Goal: Find specific page/section: Find specific page/section

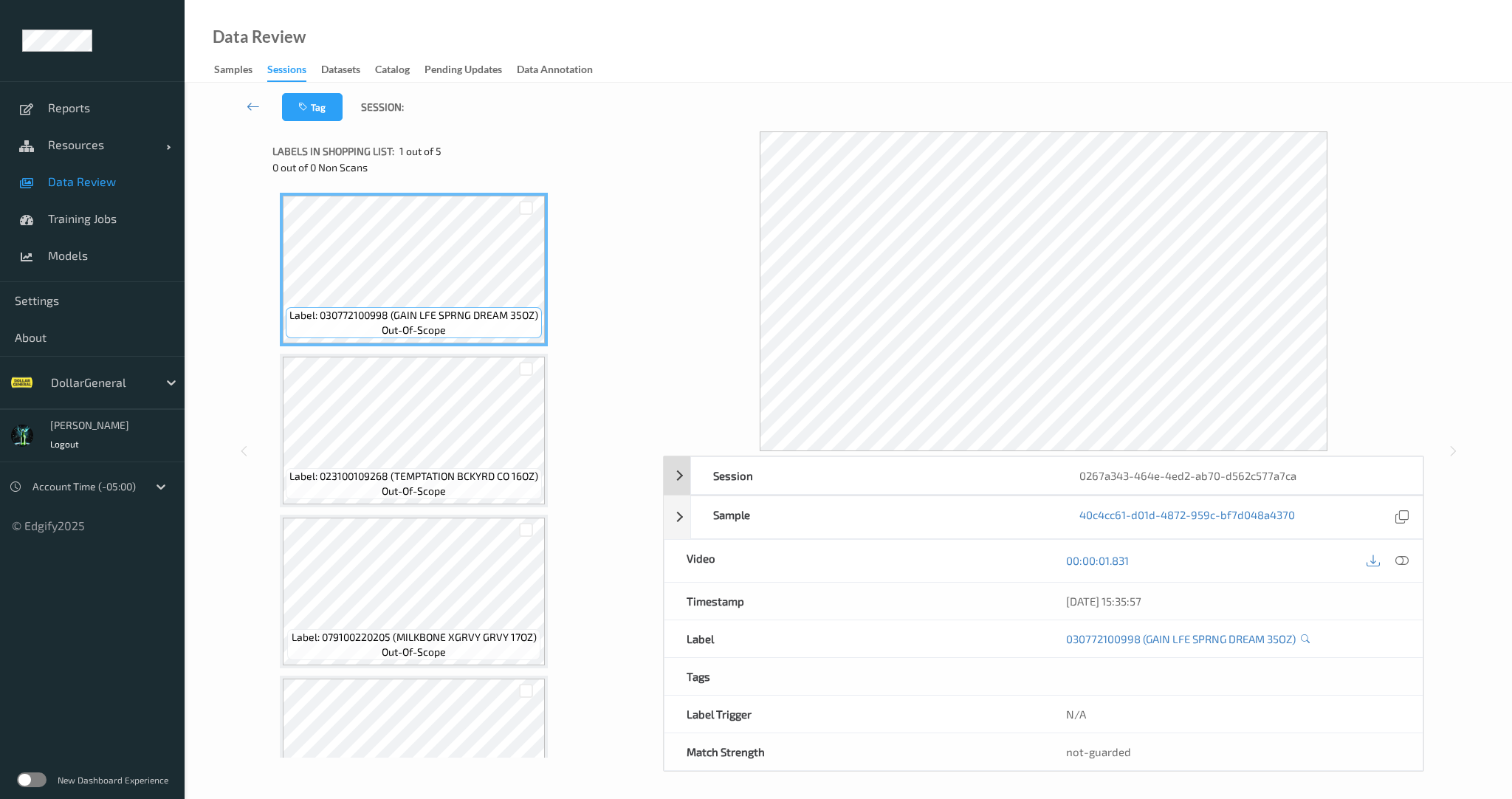
click at [680, 478] on div "Session 0267a343-464e-4ed2-ab70-d562c577a7ca" at bounding box center [1044, 475] width 760 height 38
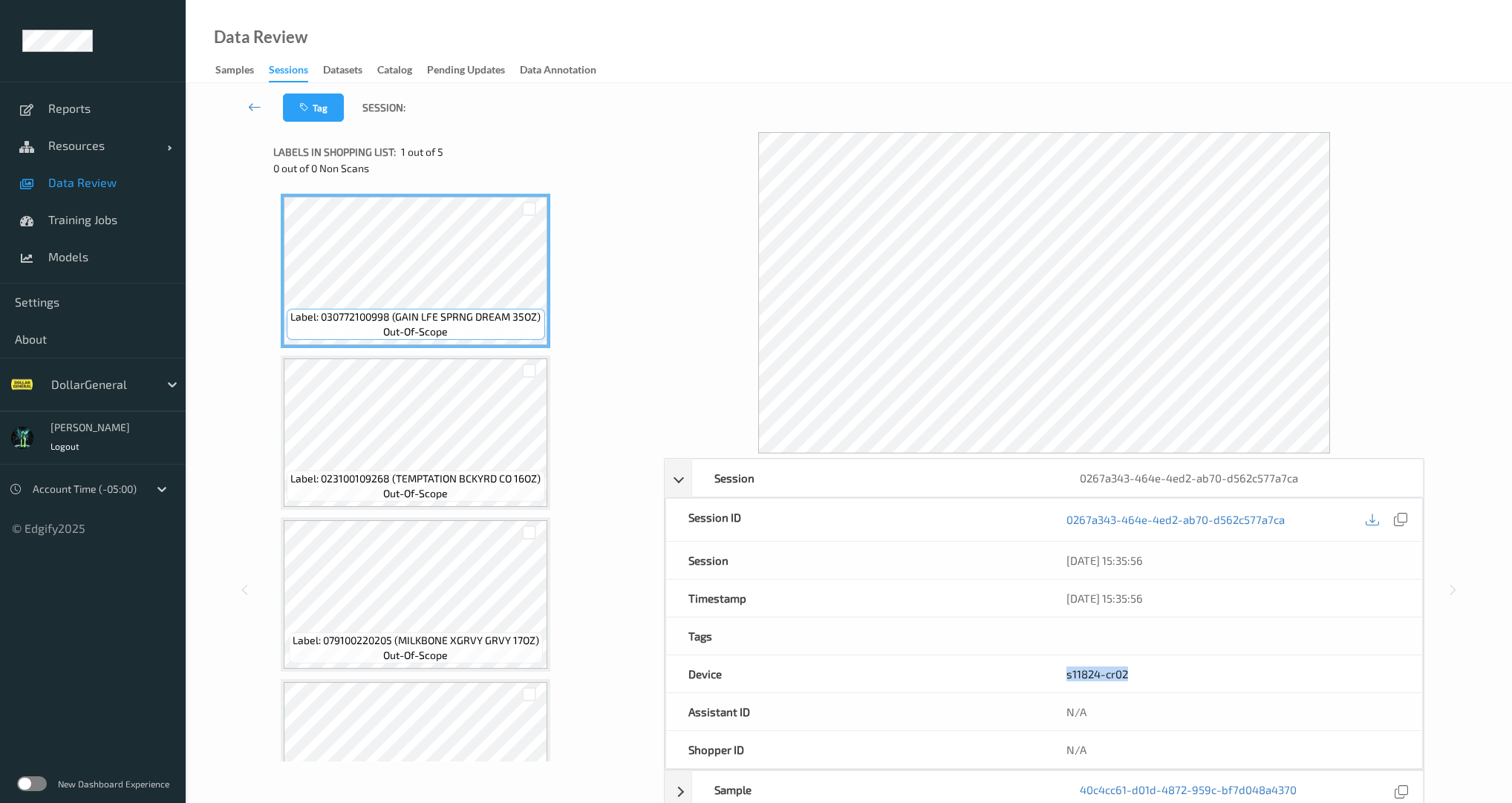
drag, startPoint x: 1149, startPoint y: 675, endPoint x: 1063, endPoint y: 673, distance: 86.0
click at [1063, 673] on div "s11824-cr02" at bounding box center [1233, 674] width 378 height 37
copy link "s11824-cr02"
